Goal: Transaction & Acquisition: Obtain resource

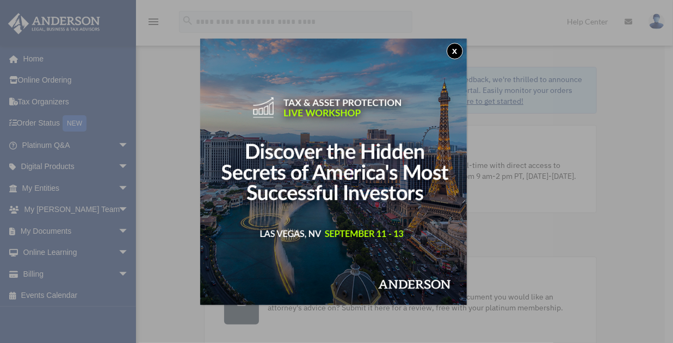
click at [456, 52] on button "x" at bounding box center [455, 51] width 16 height 16
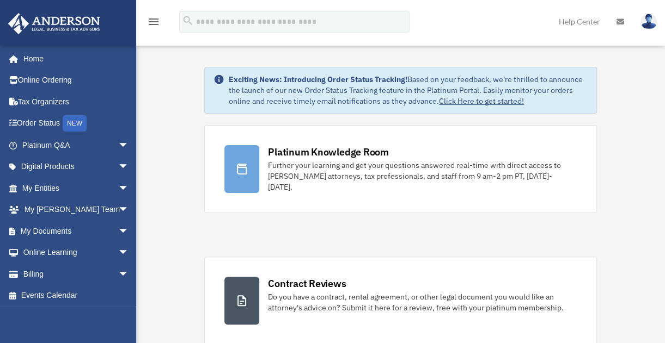
scroll to position [1, 0]
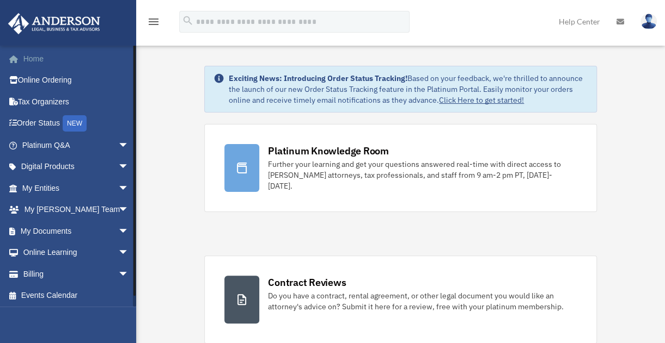
click at [44, 59] on link "Home" at bounding box center [77, 59] width 138 height 22
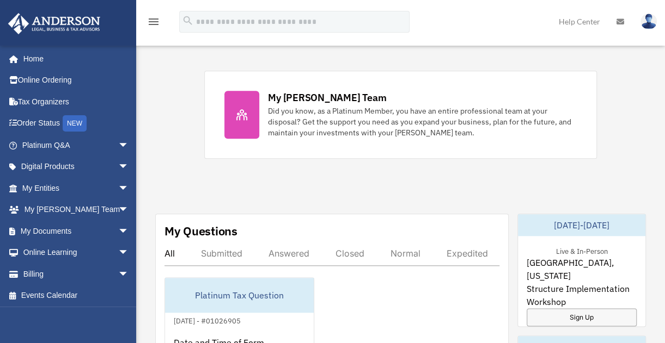
scroll to position [451, 0]
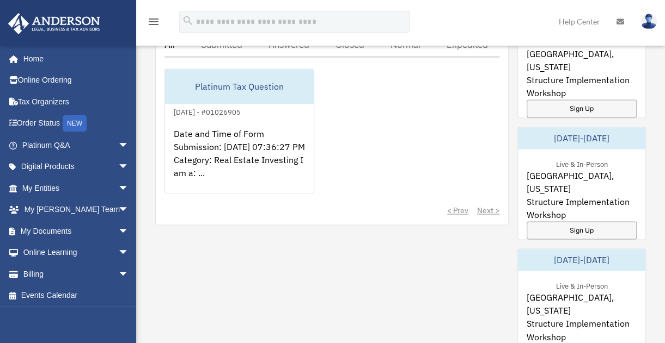
scroll to position [657, 0]
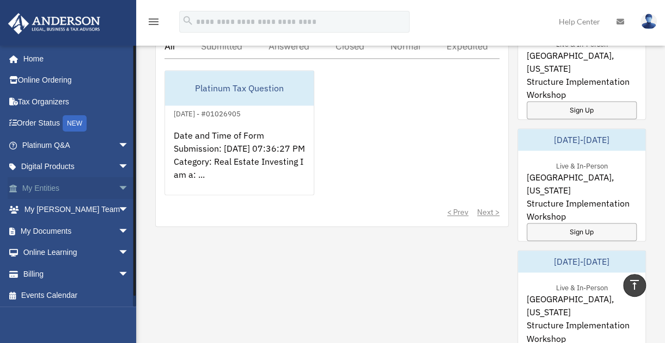
click at [118, 190] on span "arrow_drop_down" at bounding box center [129, 188] width 22 height 22
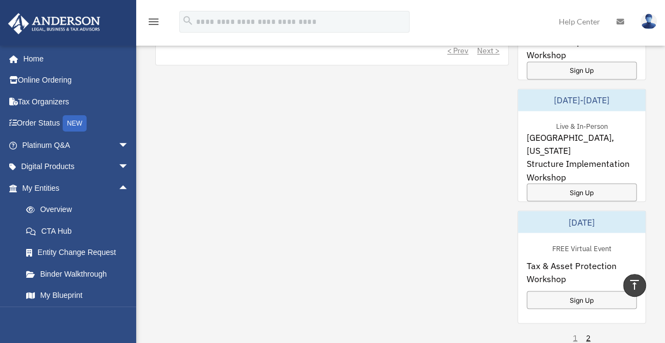
scroll to position [831, 0]
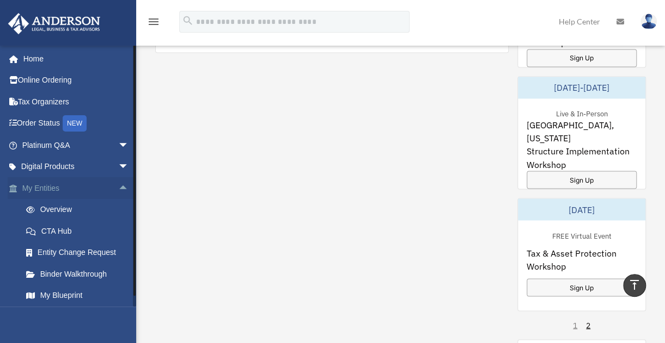
click at [118, 185] on span "arrow_drop_up" at bounding box center [129, 188] width 22 height 22
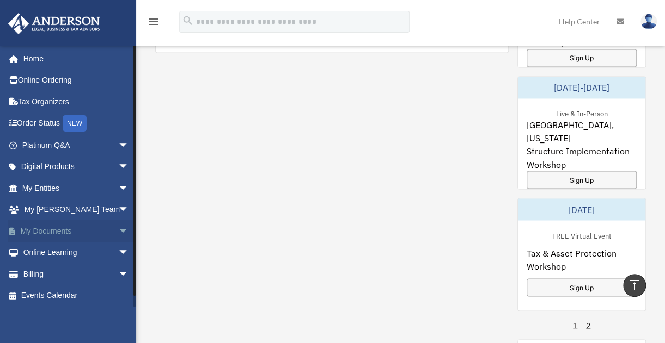
click at [118, 231] on span "arrow_drop_down" at bounding box center [129, 231] width 22 height 22
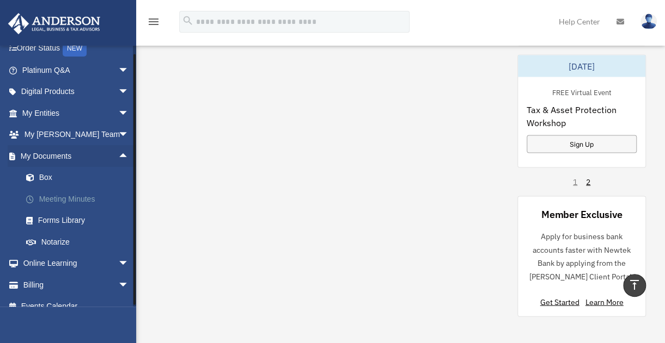
scroll to position [76, 0]
click at [44, 177] on link "Box" at bounding box center [80, 177] width 130 height 22
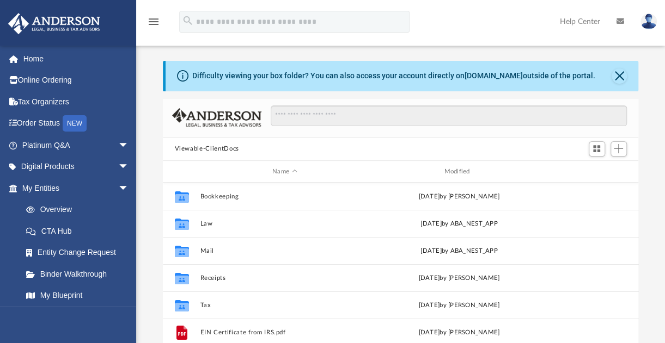
scroll to position [238, 466]
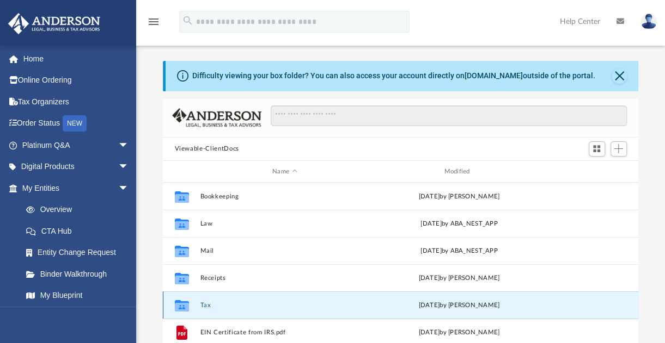
click at [216, 305] on button "Tax" at bounding box center [284, 305] width 169 height 7
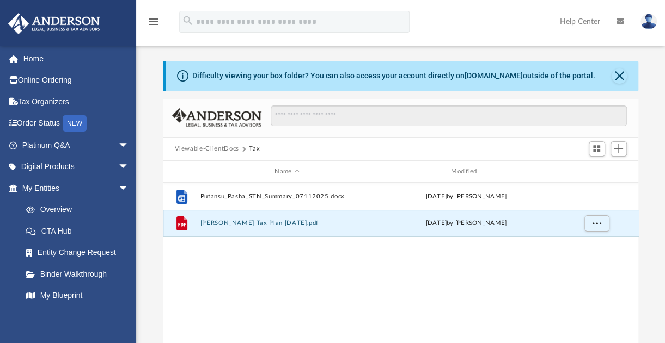
click at [271, 220] on button "Sunnah Pasha Tax Plan 2025-07-29.pdf" at bounding box center [287, 223] width 174 height 7
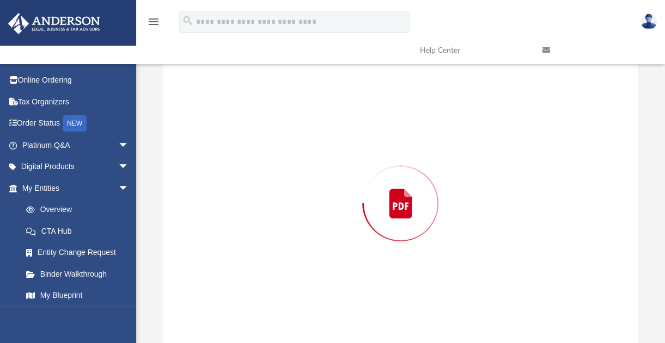
click at [271, 220] on div "Preview" at bounding box center [401, 203] width 476 height 281
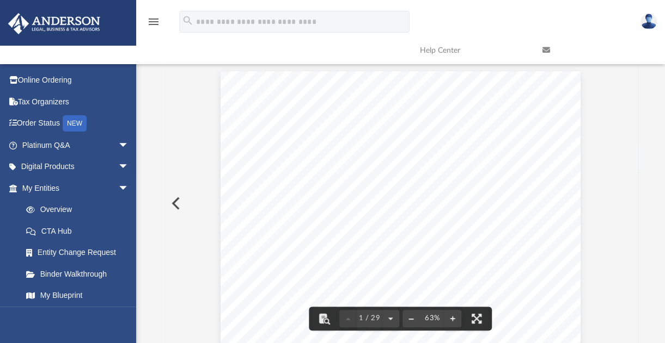
click at [409, 317] on button "File preview" at bounding box center [410, 319] width 17 height 24
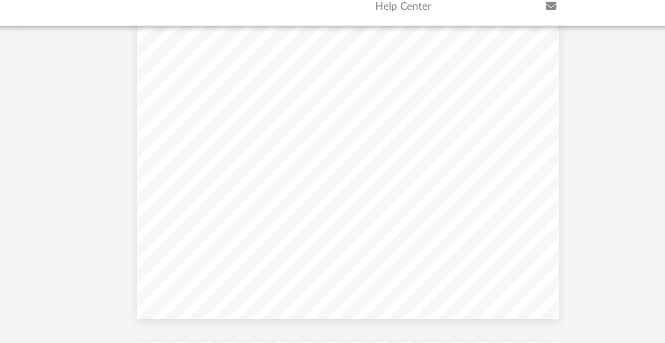
scroll to position [529, 0]
click at [534, 162] on div "Strategic Summary Dear Sunnah Pasha, In compiling your tax plan, I have reviewe…" at bounding box center [400, 158] width 302 height 233
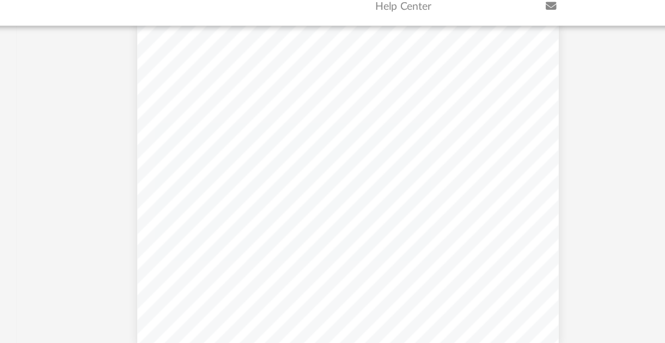
scroll to position [1512, 0]
click at [536, 214] on div "Retirement Plan Comparison Chart Compare the advantages and disadvantages of ea…" at bounding box center [400, 175] width 302 height 233
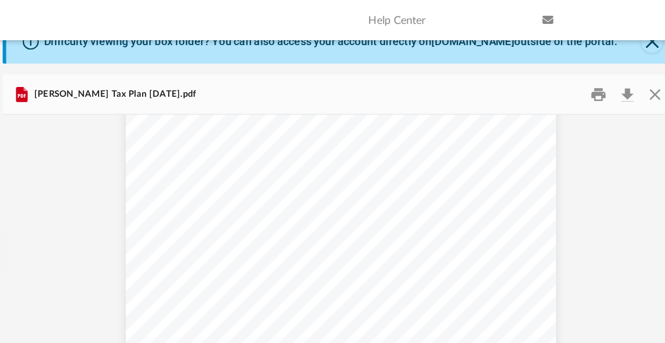
scroll to position [2531, 0]
click at [509, 201] on span "$12,950" at bounding box center [514, 203] width 15 height 4
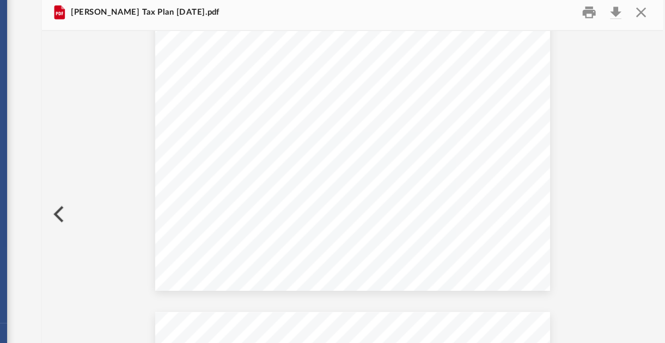
scroll to position [27, 0]
click at [546, 249] on div "Strategy FED Bonus Depreciation Description Depreciation means the decrease in …" at bounding box center [400, 182] width 302 height 233
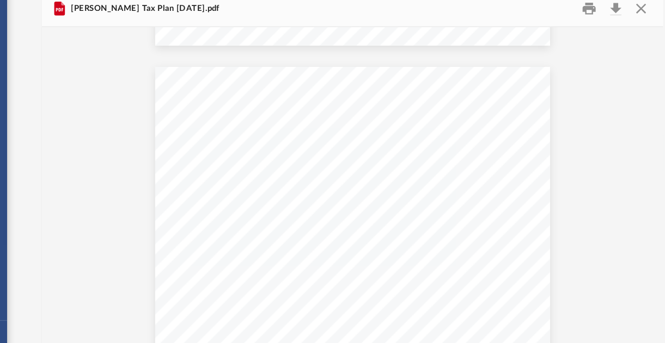
scroll to position [3477, 0]
click at [437, 225] on div "Strategy 2025 Cost Segregation Step 1: Calculate change in depreciation for eac…" at bounding box center [400, 247] width 302 height 233
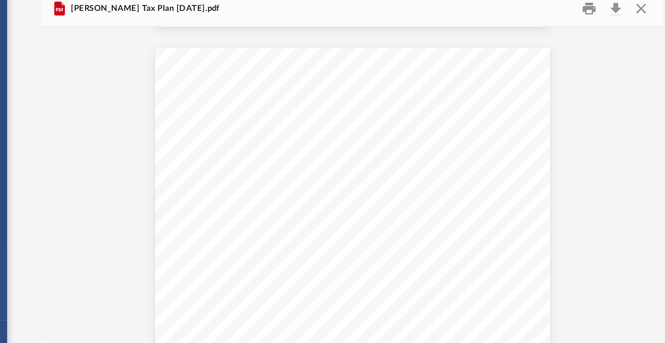
scroll to position [5243, 0]
click at [469, 236] on div "Strategy Management Corporation 2025 2026 C corporation management fee $35,000 …" at bounding box center [400, 231] width 302 height 233
click at [174, 240] on button "Preview" at bounding box center [175, 241] width 24 height 30
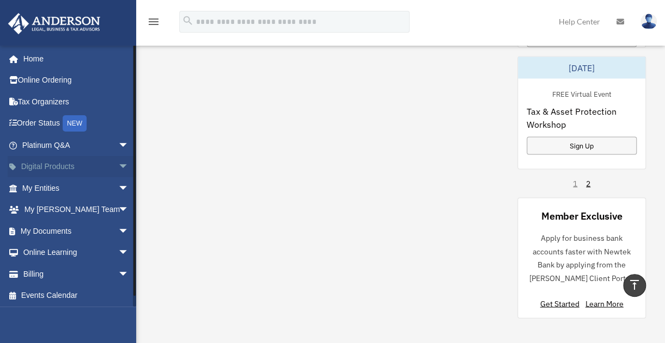
scroll to position [975, 0]
click at [118, 167] on span "arrow_drop_down" at bounding box center [129, 167] width 22 height 22
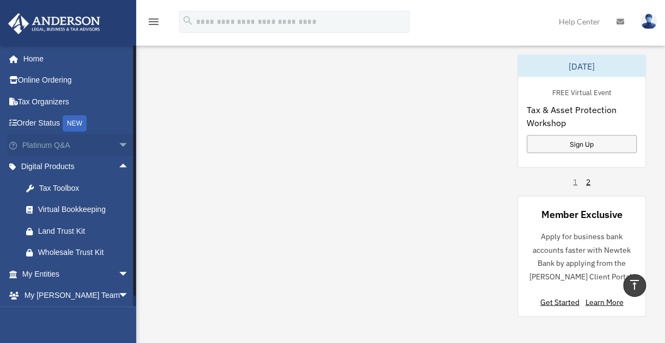
click at [118, 145] on span "arrow_drop_down" at bounding box center [129, 145] width 22 height 22
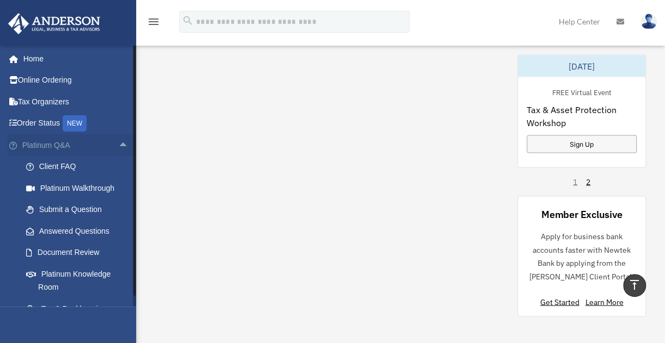
click at [118, 145] on span "arrow_drop_up" at bounding box center [129, 145] width 22 height 22
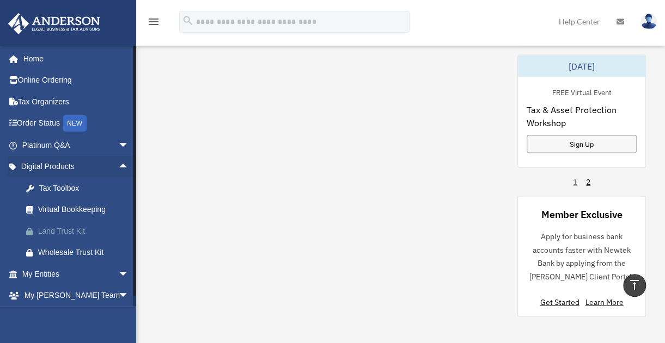
click at [64, 235] on div "Land Trust Kit" at bounding box center [85, 232] width 94 height 14
click at [118, 298] on span "arrow_drop_down" at bounding box center [129, 296] width 22 height 22
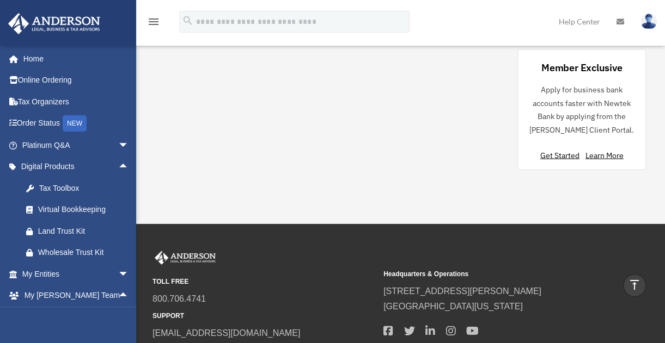
scroll to position [1122, 0]
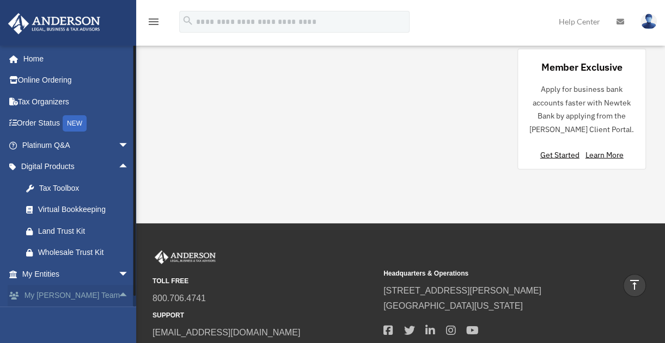
click at [118, 296] on span "arrow_drop_up" at bounding box center [129, 296] width 22 height 22
click at [118, 275] on span "arrow_drop_down" at bounding box center [129, 274] width 22 height 22
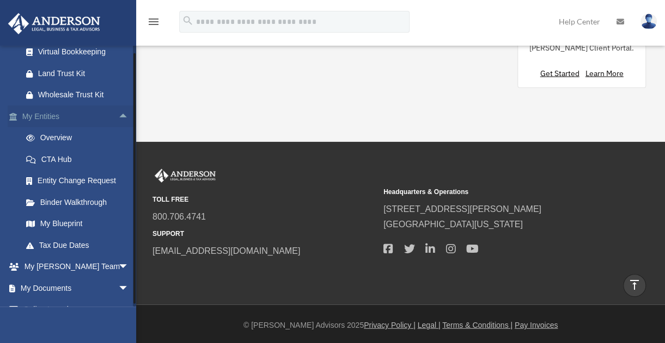
scroll to position [158, 0]
click at [118, 285] on span "arrow_drop_down" at bounding box center [129, 288] width 22 height 22
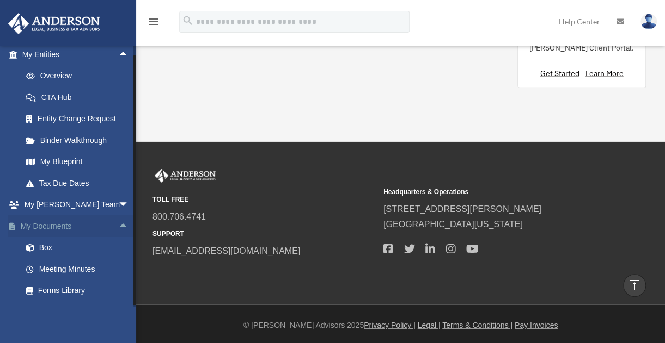
scroll to position [277, 0]
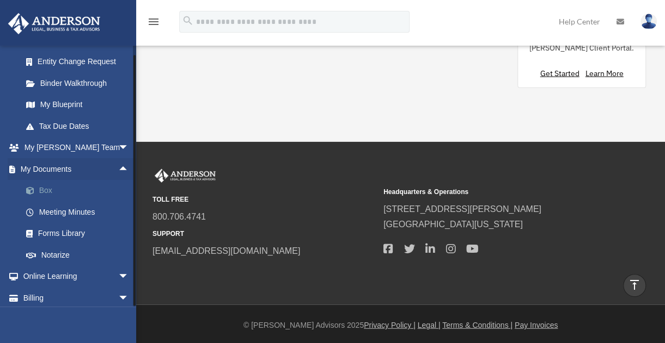
click at [42, 187] on link "Box" at bounding box center [80, 191] width 130 height 22
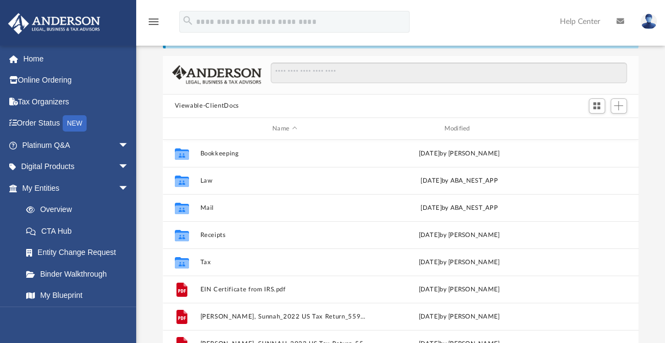
scroll to position [45, 0]
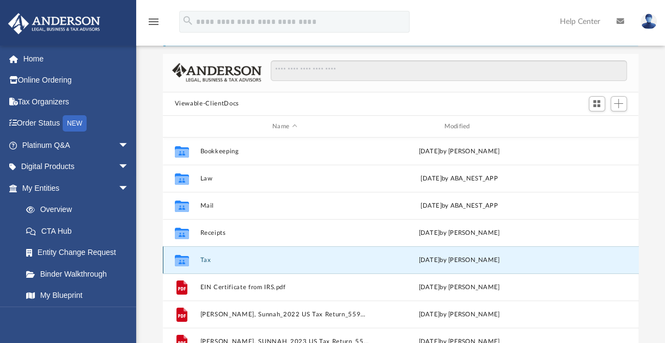
click at [236, 262] on button "Tax" at bounding box center [284, 260] width 169 height 7
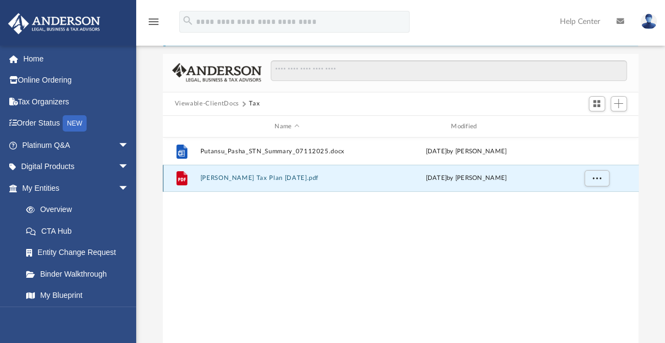
click at [303, 181] on button "[PERSON_NAME] Tax Plan [DATE].pdf" at bounding box center [287, 178] width 174 height 7
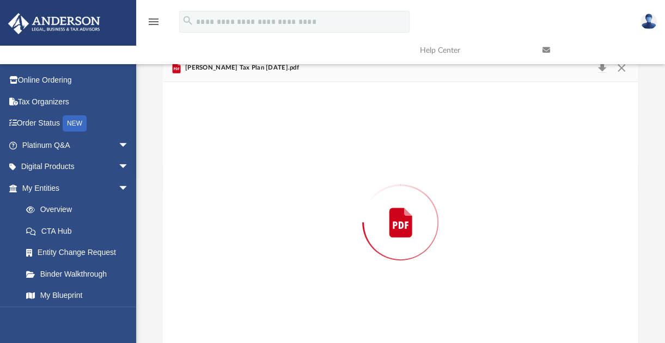
scroll to position [64, 0]
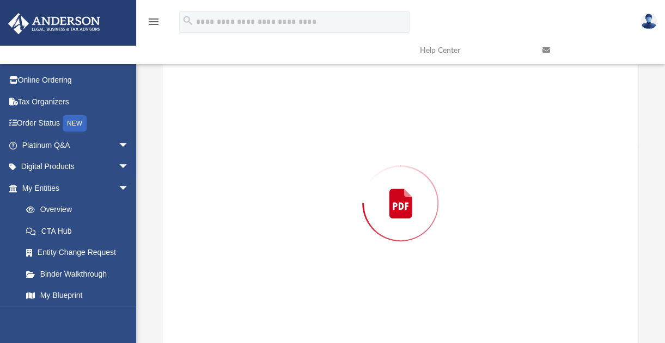
click at [303, 181] on div "Preview" at bounding box center [401, 203] width 476 height 281
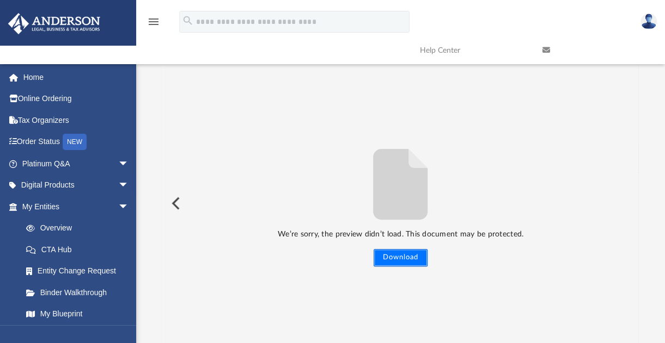
click at [403, 254] on button "Download" at bounding box center [400, 257] width 54 height 17
